Goal: Find specific page/section

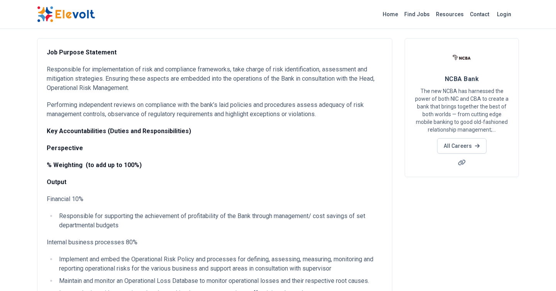
scroll to position [37, 0]
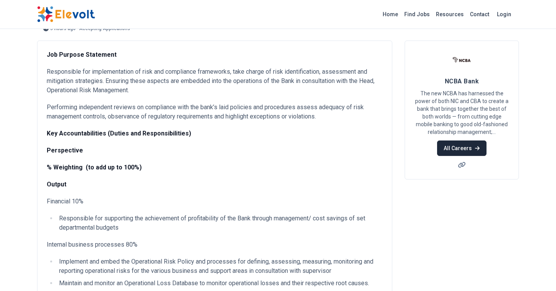
click at [462, 148] on link "All Careers" at bounding box center [461, 148] width 49 height 15
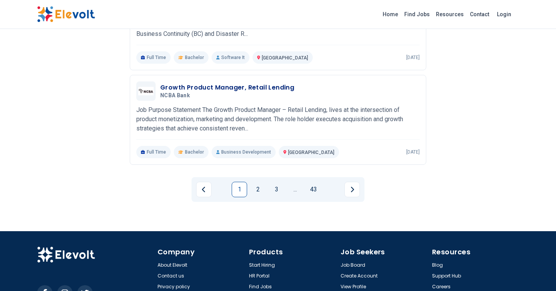
scroll to position [924, 0]
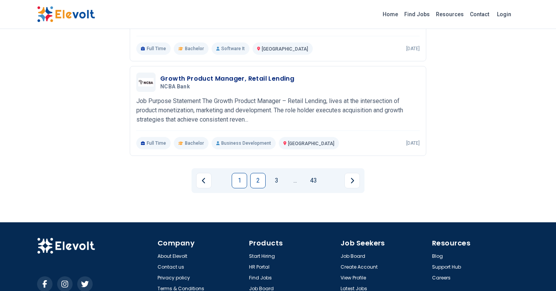
click at [256, 173] on link "2" at bounding box center [257, 180] width 15 height 15
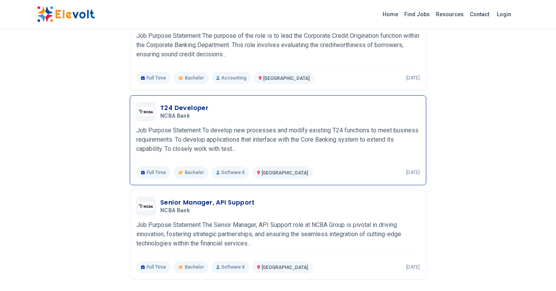
scroll to position [955, 0]
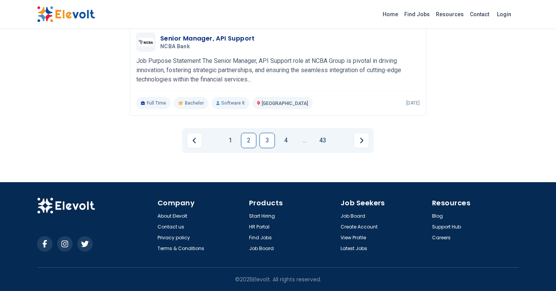
click at [264, 139] on link "3" at bounding box center [267, 140] width 15 height 15
